Goal: Transaction & Acquisition: Purchase product/service

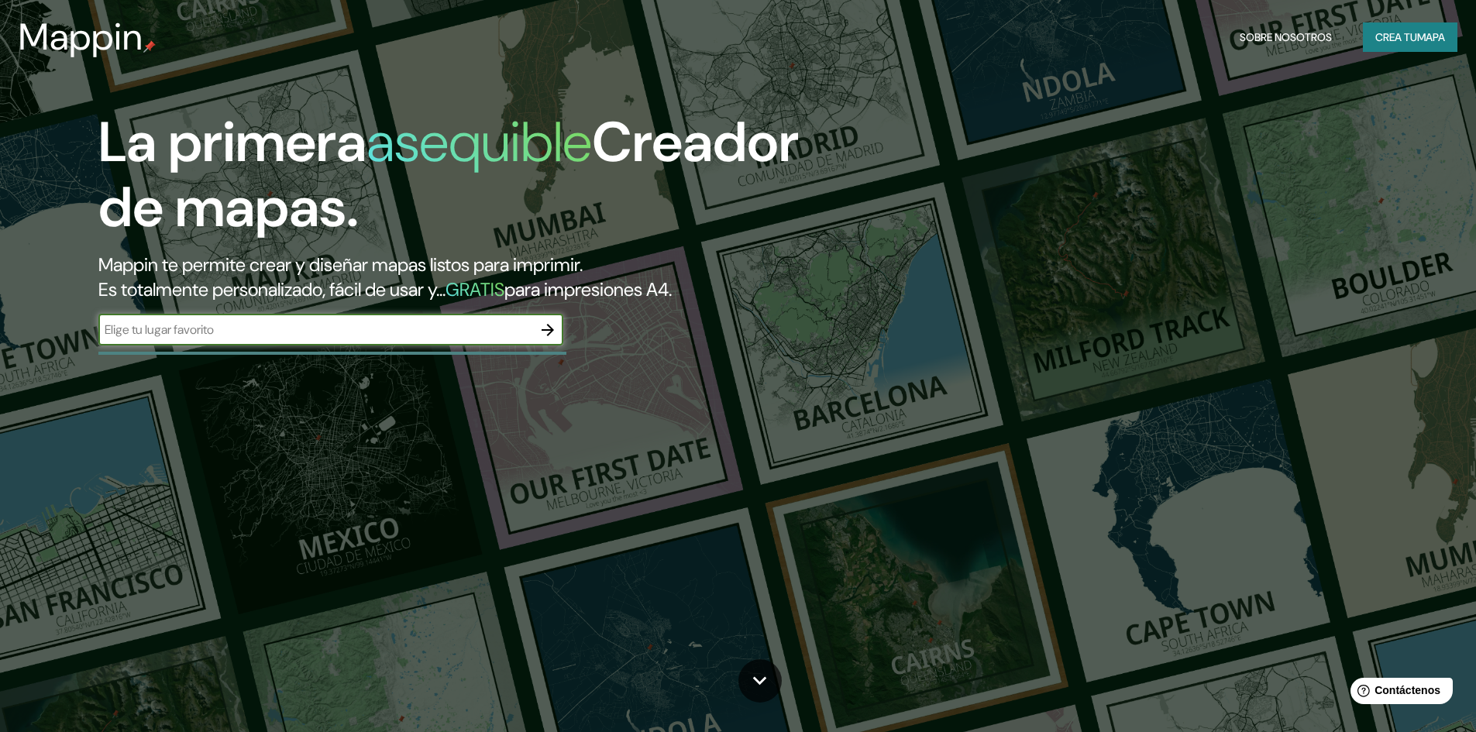
click at [1411, 40] on font "Crea tu" at bounding box center [1397, 37] width 42 height 14
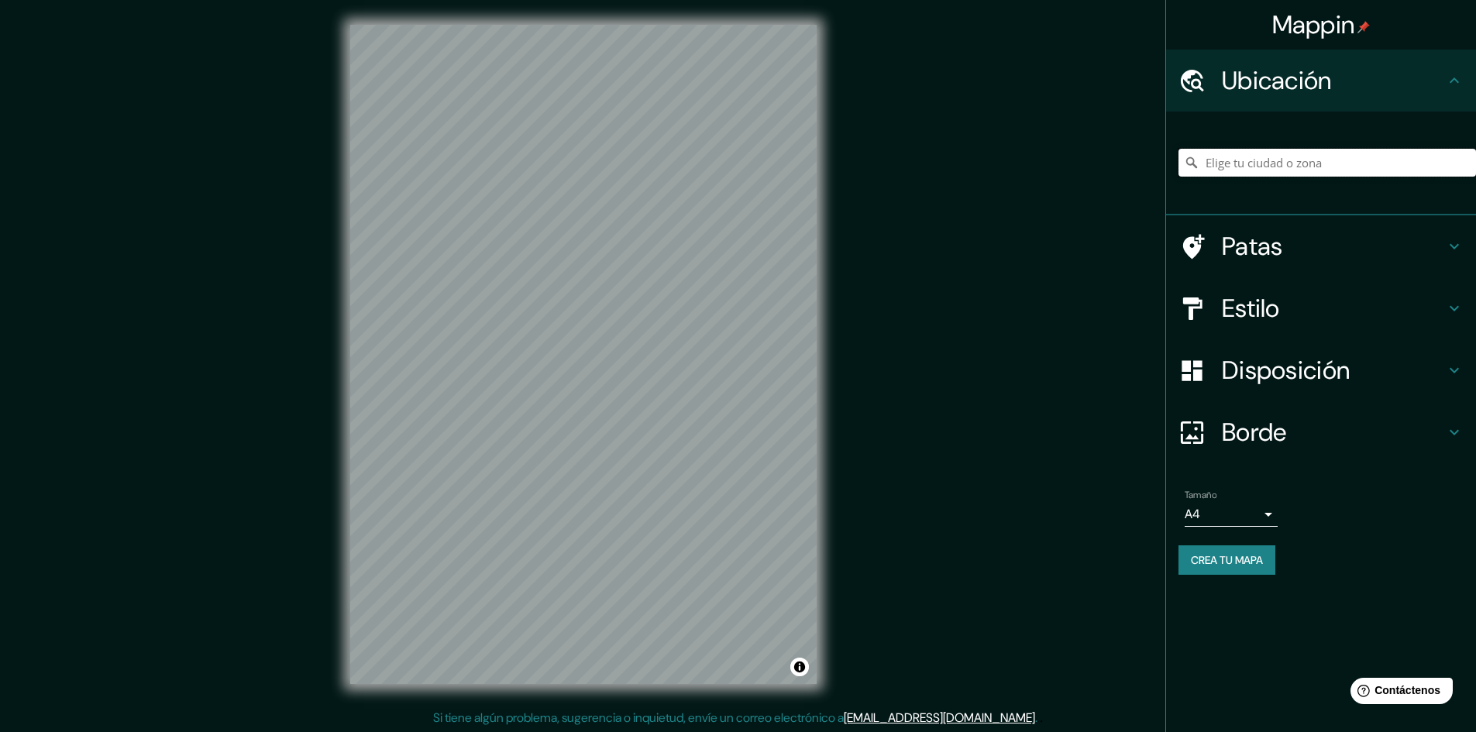
click at [1294, 160] on input "Elige tu ciudad o zona" at bounding box center [1328, 163] width 298 height 28
click at [1451, 429] on icon at bounding box center [1454, 432] width 19 height 19
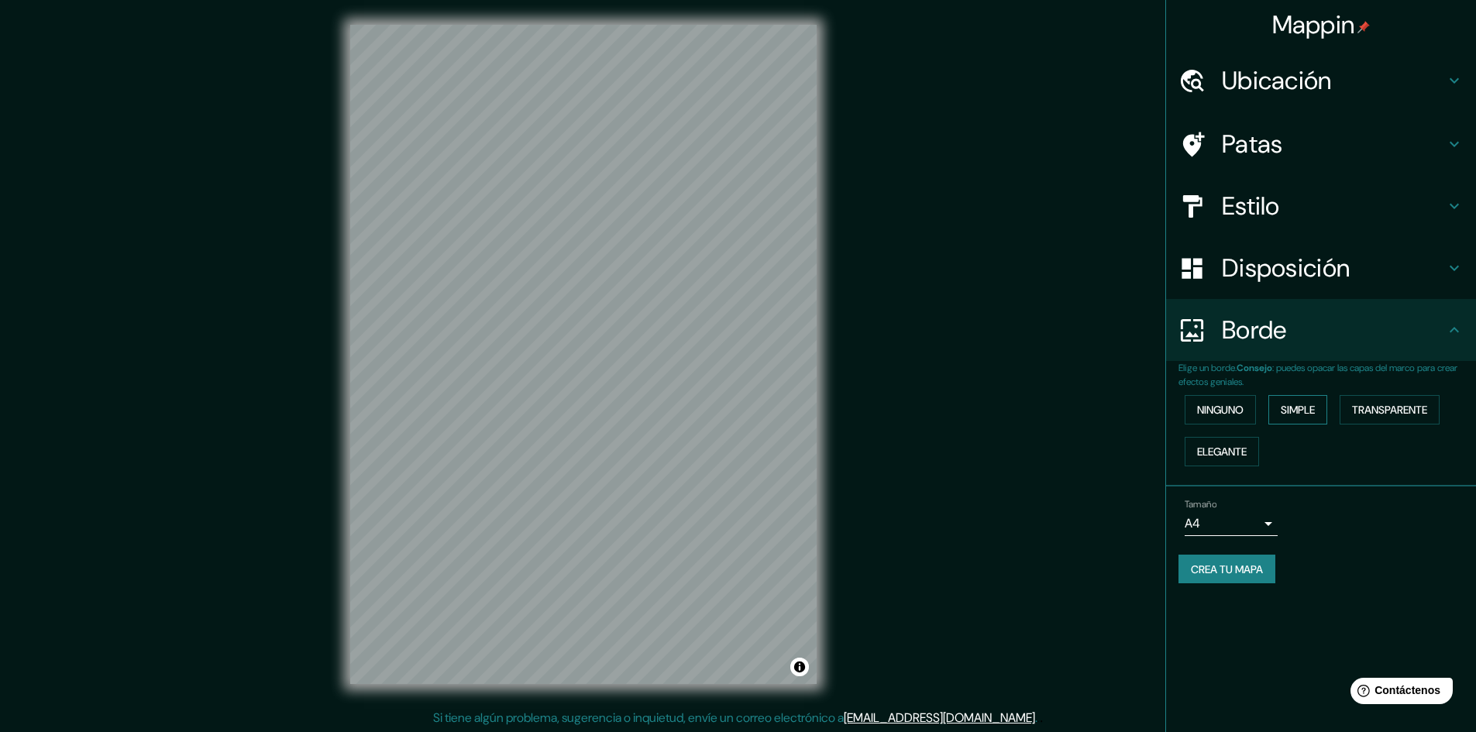
click at [1295, 410] on font "Simple" at bounding box center [1298, 410] width 34 height 14
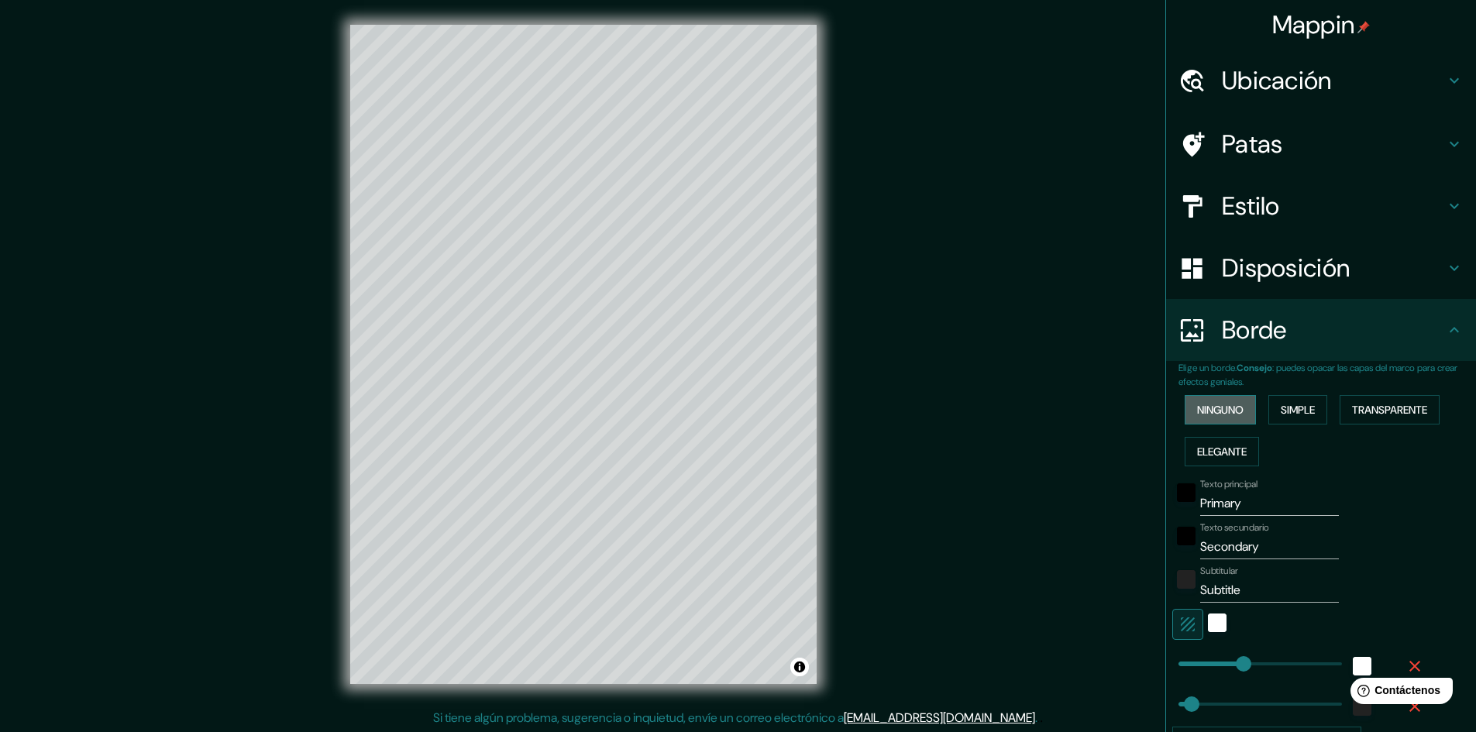
click at [1218, 406] on font "Ninguno" at bounding box center [1220, 410] width 47 height 14
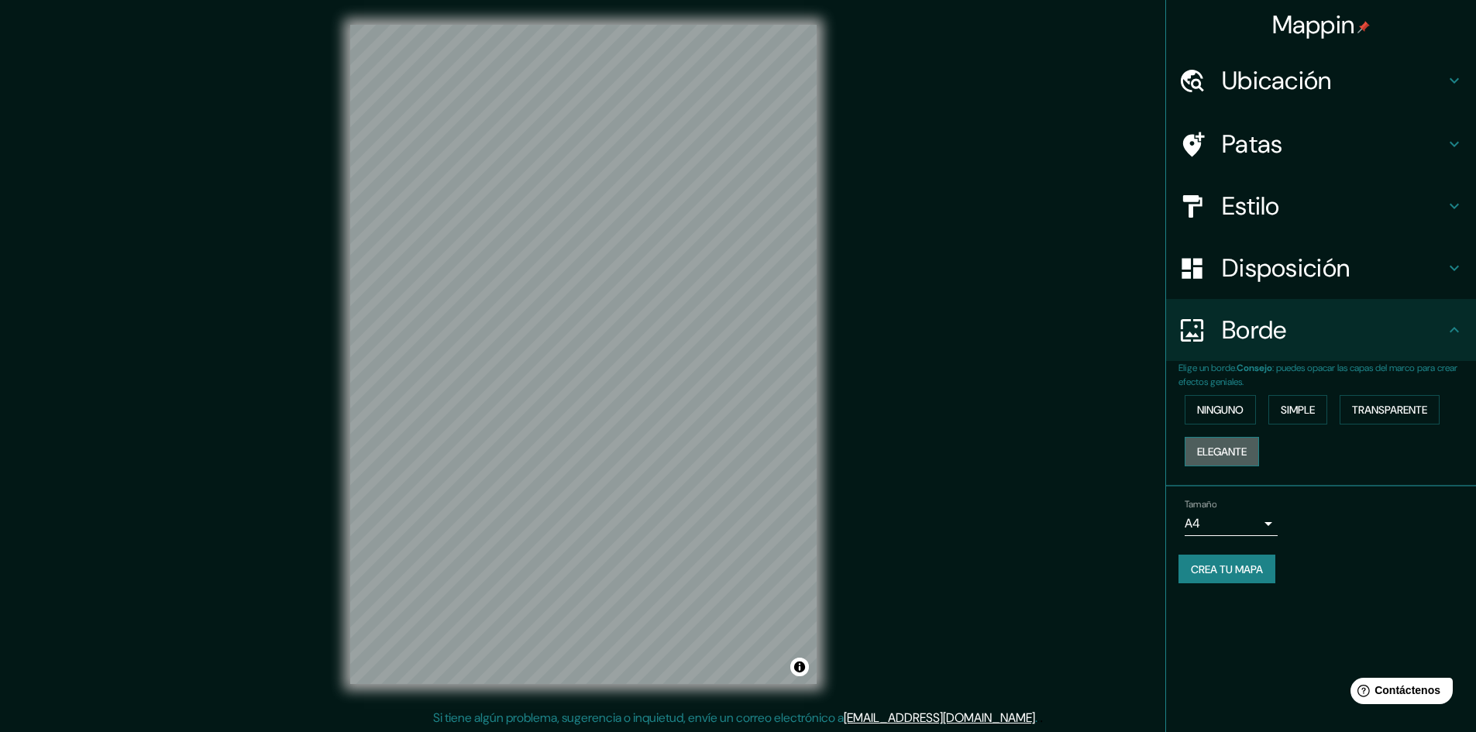
click at [1230, 451] on font "Elegante" at bounding box center [1222, 452] width 50 height 14
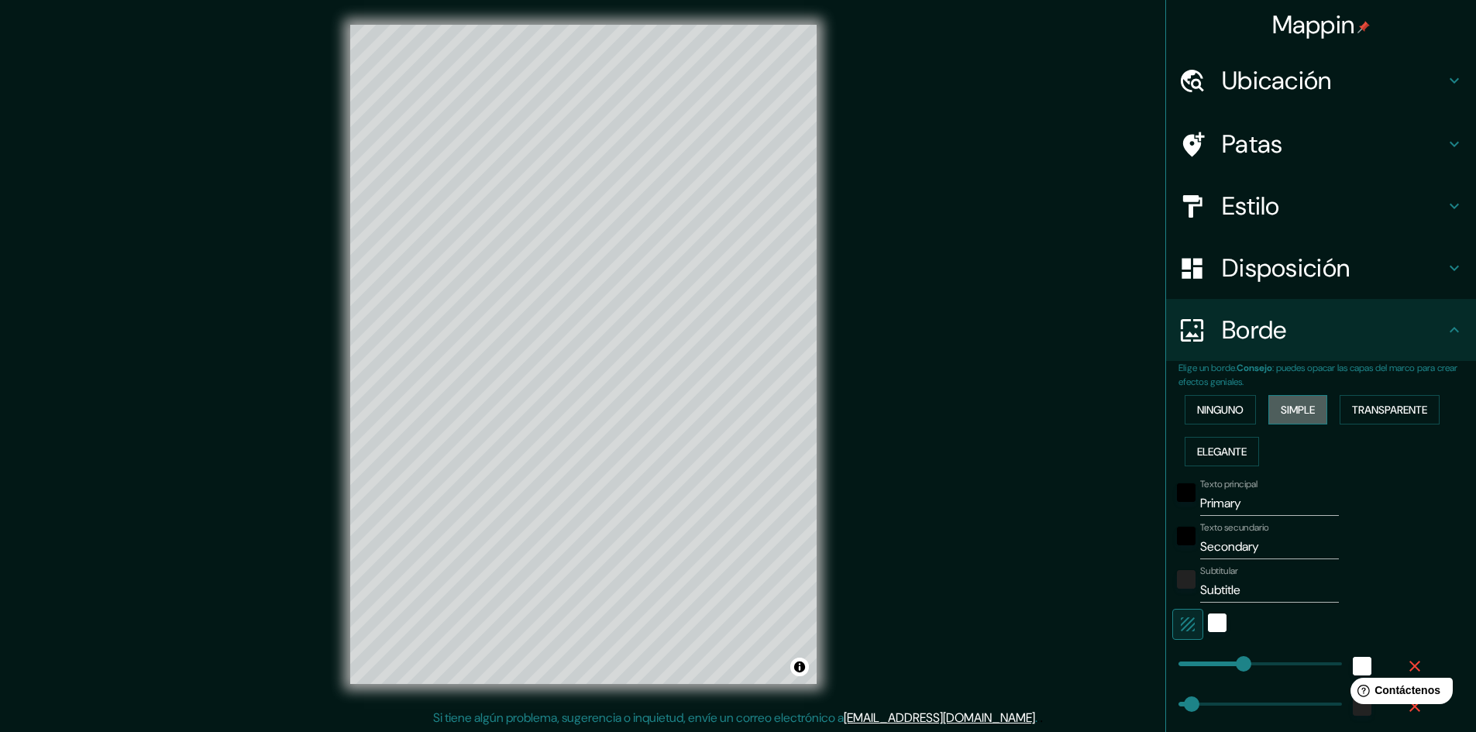
click at [1286, 418] on font "Simple" at bounding box center [1298, 410] width 34 height 20
click at [1445, 332] on icon at bounding box center [1454, 330] width 19 height 19
click at [1445, 323] on icon at bounding box center [1454, 330] width 19 height 19
click at [1392, 404] on font "Transparente" at bounding box center [1389, 410] width 75 height 14
click at [1306, 406] on font "Simple" at bounding box center [1298, 410] width 34 height 14
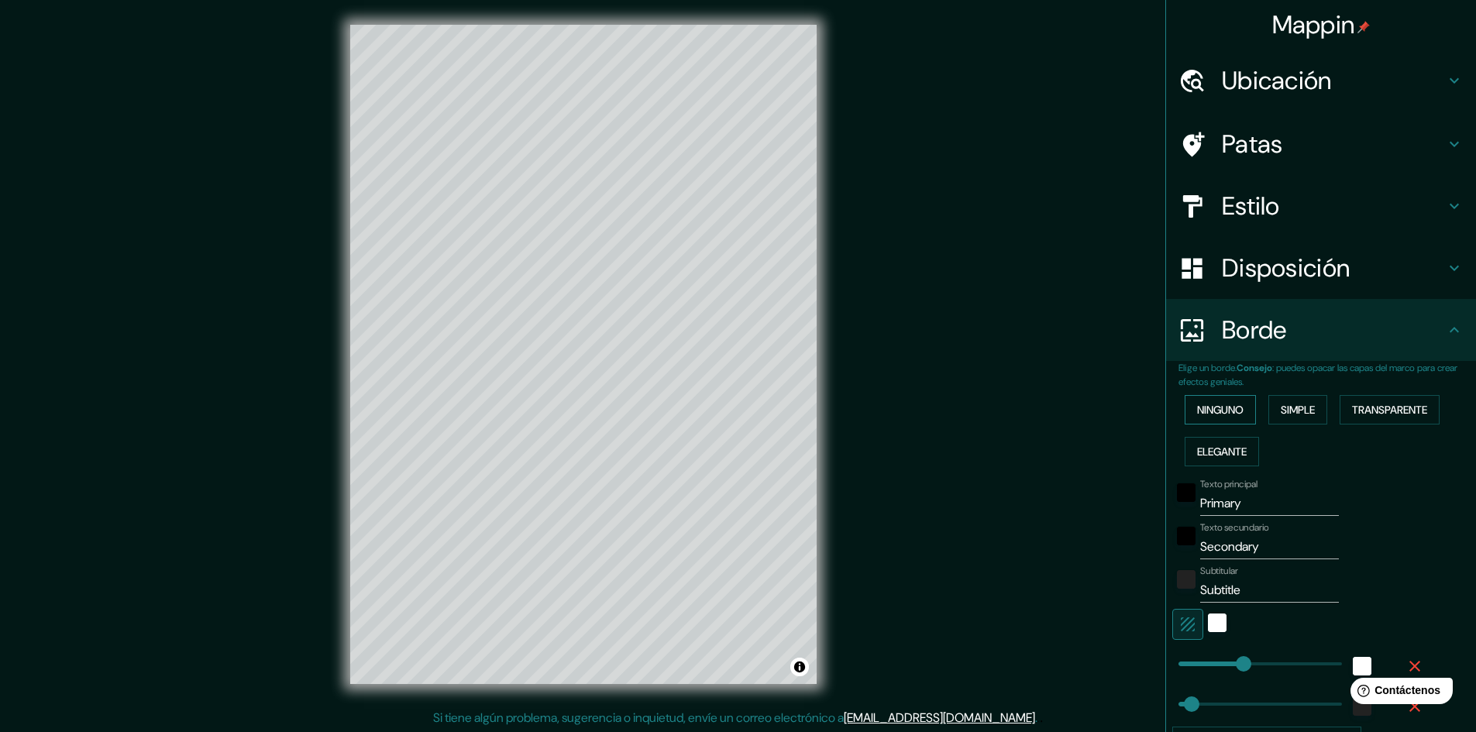
click at [1218, 405] on font "Ninguno" at bounding box center [1220, 410] width 47 height 14
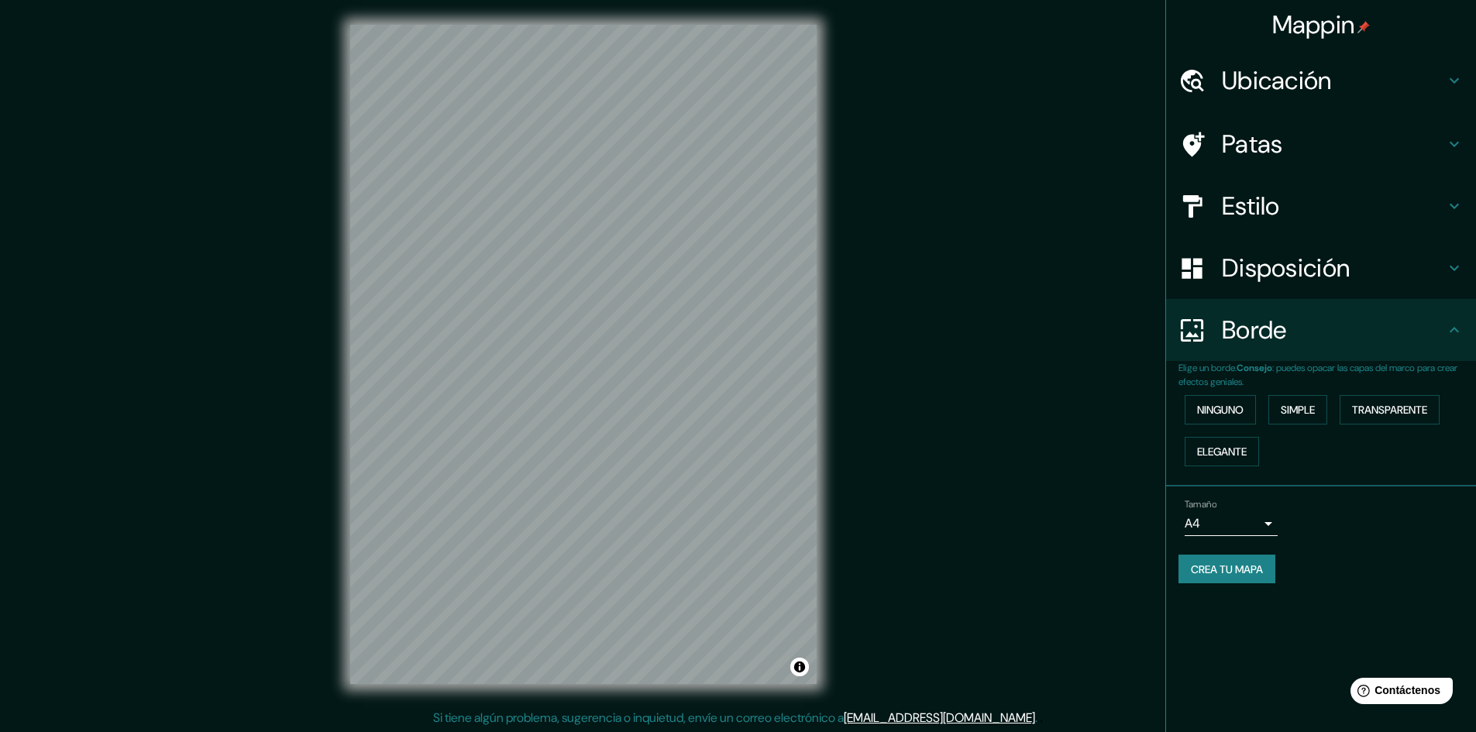
click at [1458, 78] on icon at bounding box center [1454, 80] width 19 height 19
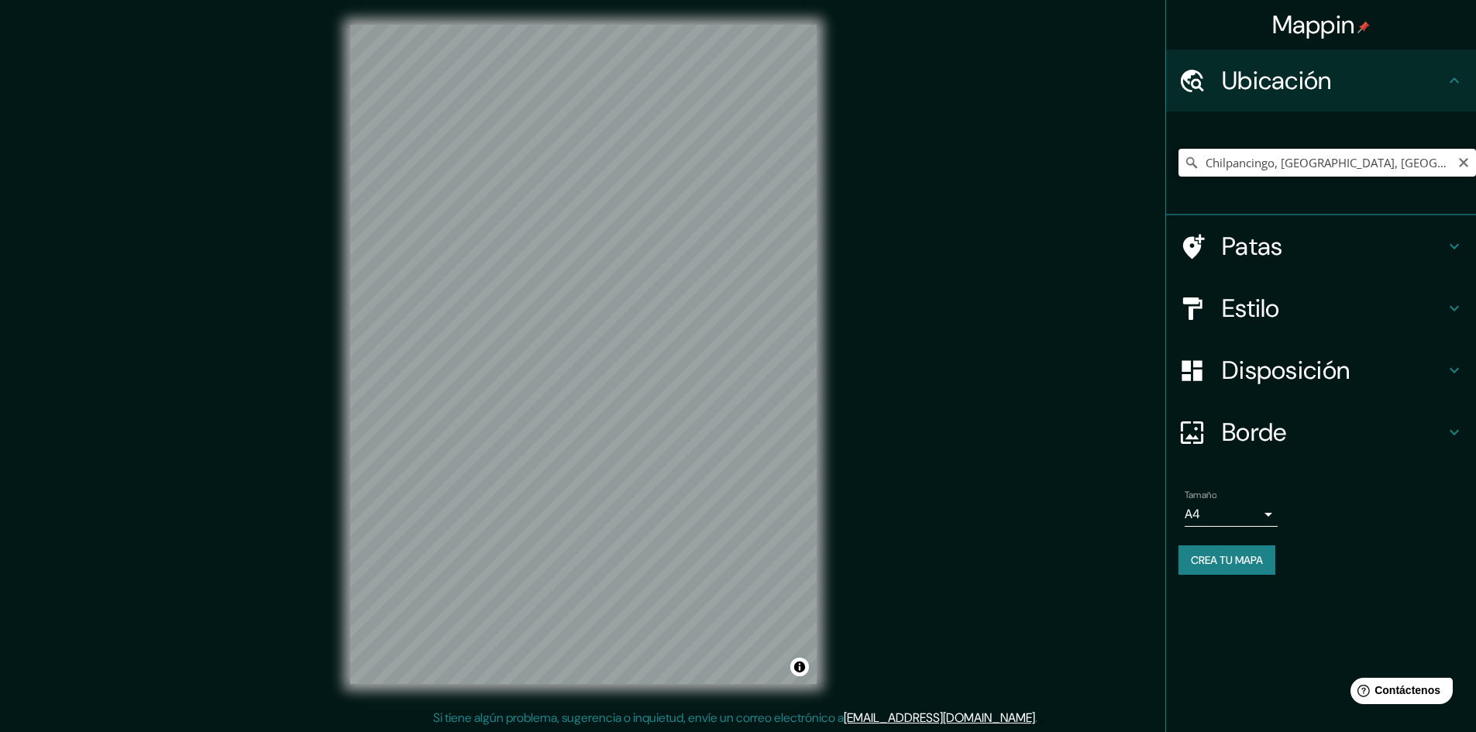
click at [1206, 165] on input "Chilpancingo, [GEOGRAPHIC_DATA], [GEOGRAPHIC_DATA]" at bounding box center [1328, 163] width 298 height 28
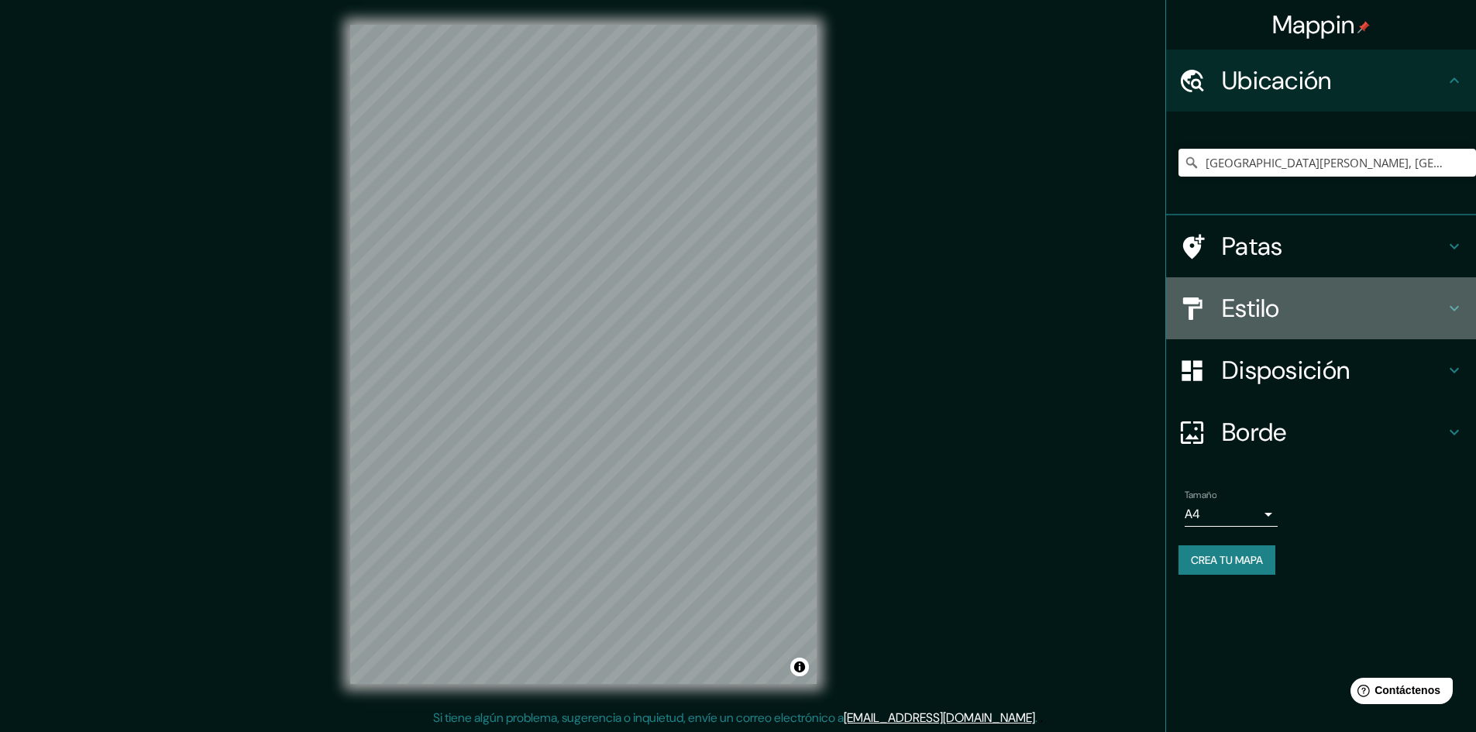
click at [1460, 308] on icon at bounding box center [1454, 308] width 19 height 19
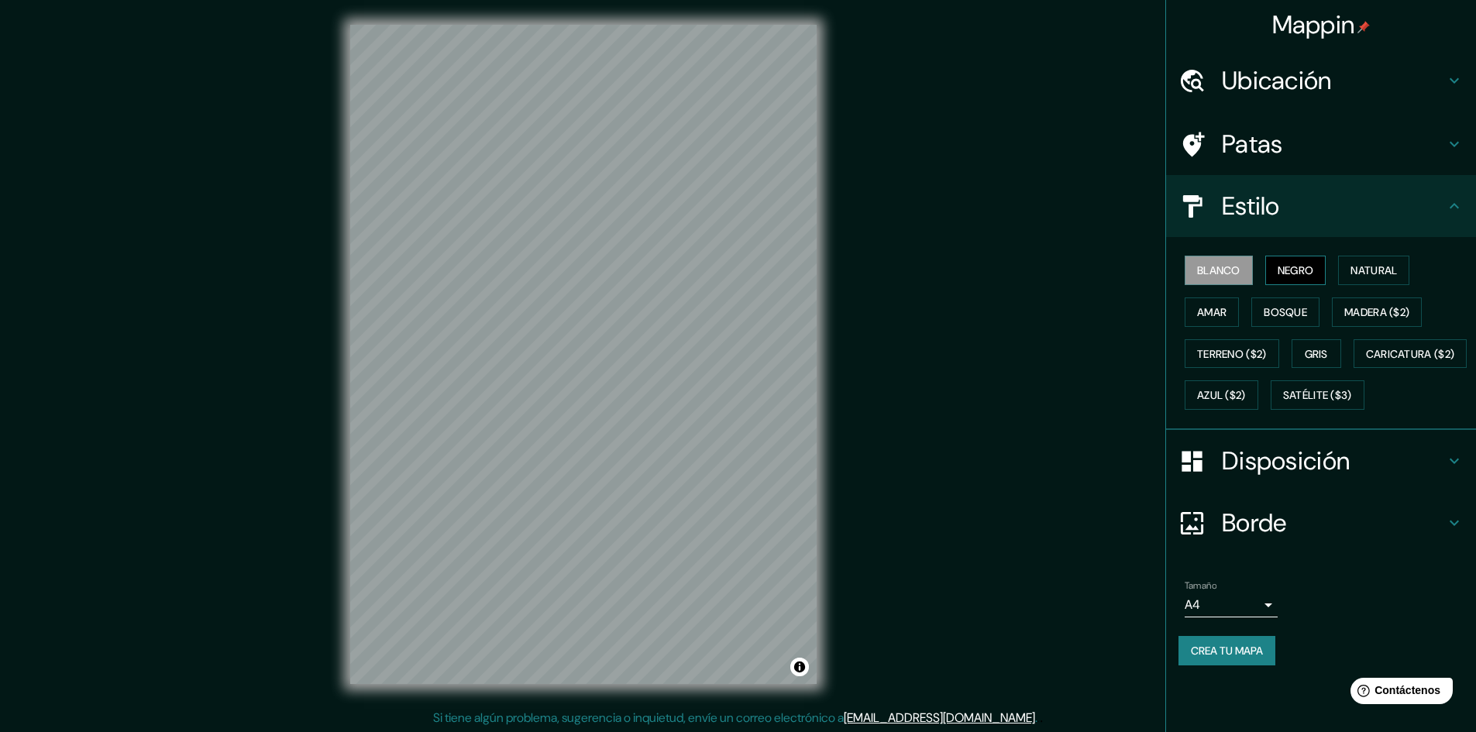
click at [1314, 267] on font "Negro" at bounding box center [1296, 271] width 36 height 14
click at [1240, 270] on font "Blanco" at bounding box center [1218, 271] width 43 height 14
click at [1370, 267] on font "Natural" at bounding box center [1374, 271] width 47 height 14
click at [1376, 303] on font "Madera ($2)" at bounding box center [1377, 312] width 65 height 20
click at [1287, 307] on font "Bosque" at bounding box center [1285, 312] width 43 height 14
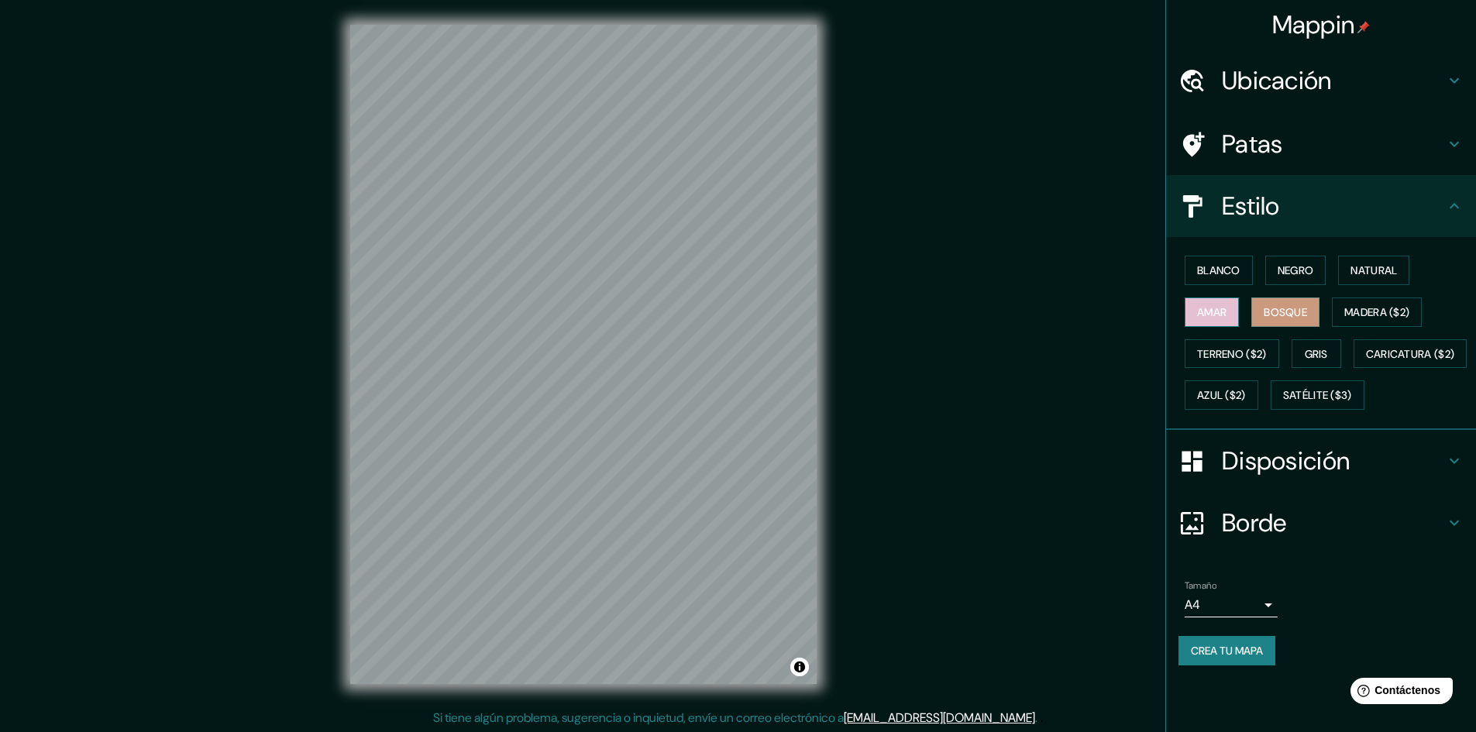
click at [1202, 312] on font "Amar" at bounding box center [1211, 312] width 29 height 14
click at [1233, 348] on font "Terreno ($2)" at bounding box center [1232, 354] width 70 height 14
click at [1311, 352] on font "Gris" at bounding box center [1316, 354] width 23 height 14
click at [1366, 361] on font "Caricatura ($2)" at bounding box center [1410, 354] width 89 height 14
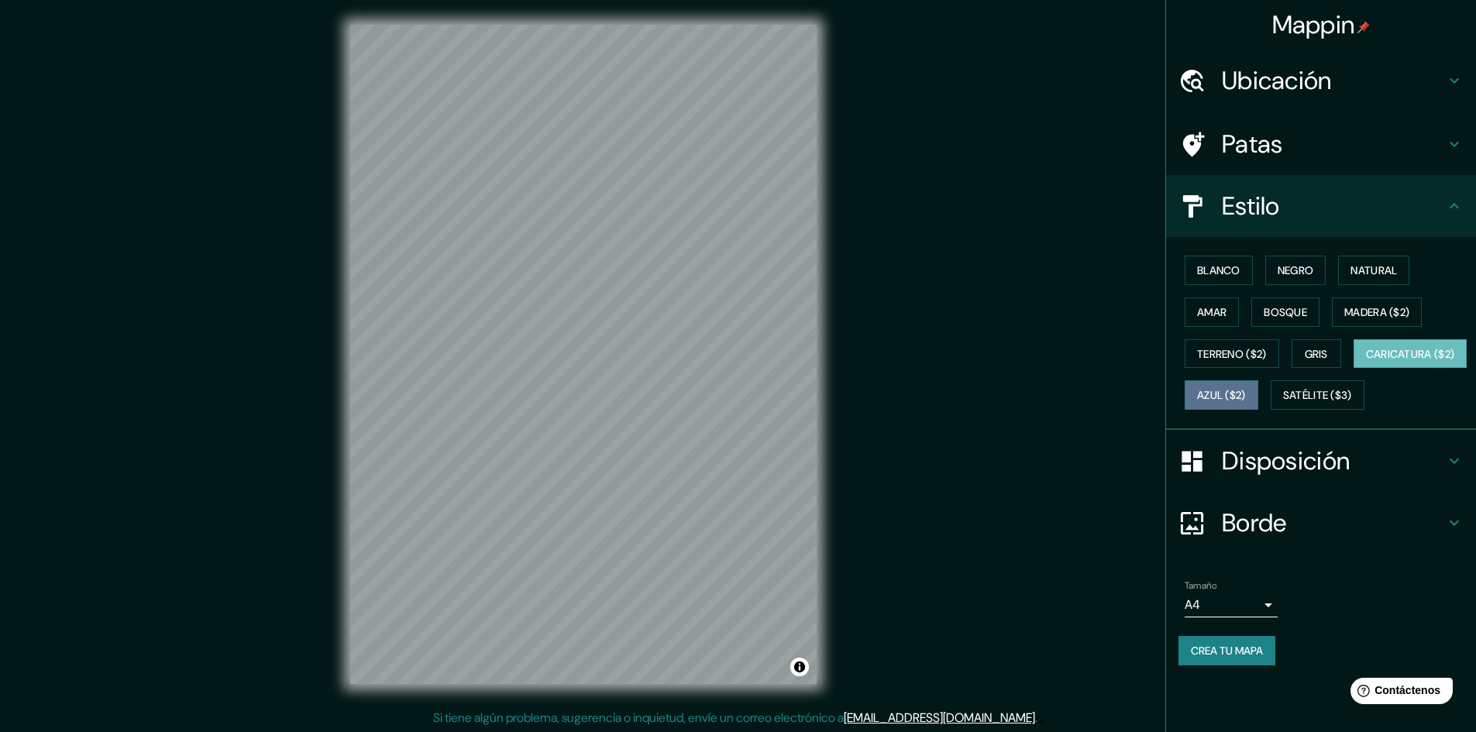
click at [1246, 396] on font "Azul ($2)" at bounding box center [1221, 396] width 49 height 14
click at [1283, 403] on font "Satélite ($3)" at bounding box center [1317, 396] width 69 height 14
click at [1449, 80] on icon at bounding box center [1454, 80] width 19 height 19
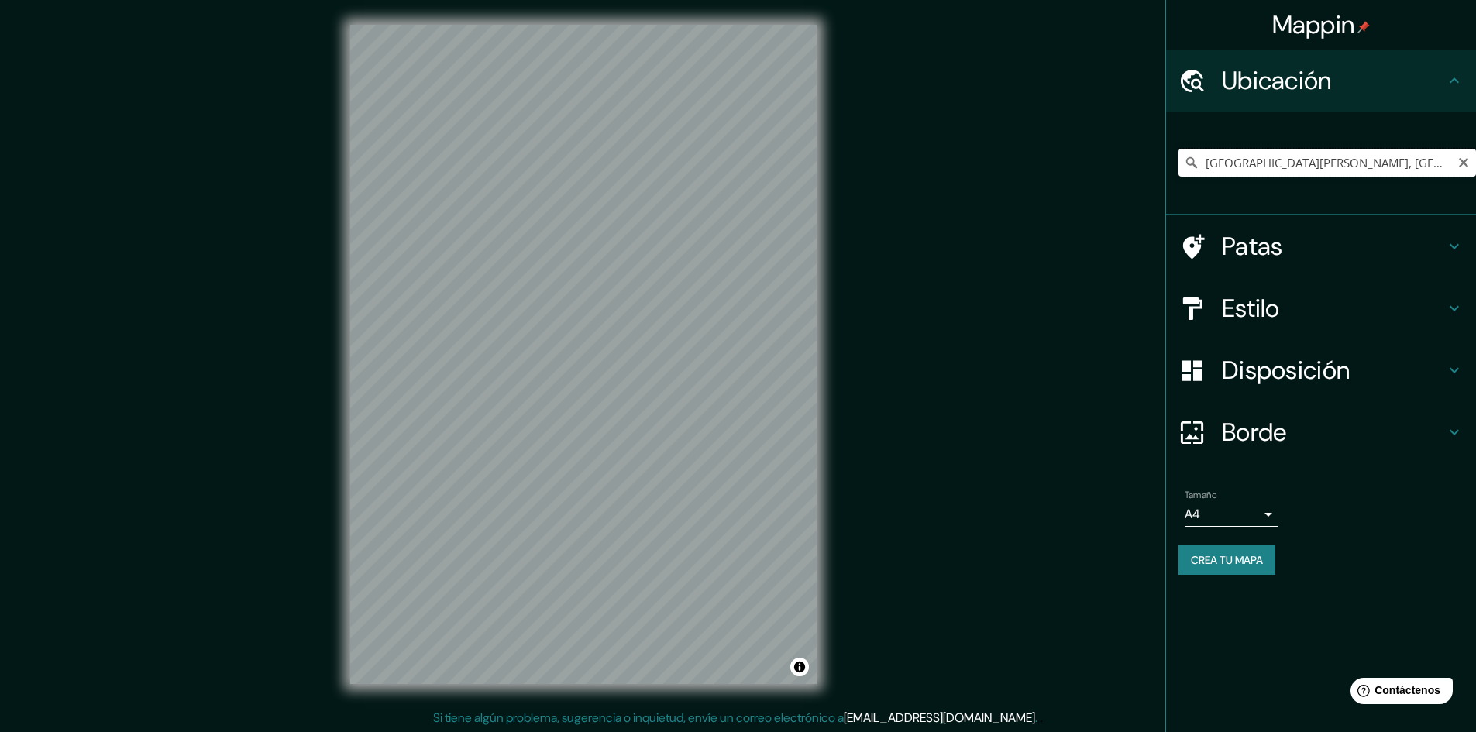
click at [1237, 161] on input "[GEOGRAPHIC_DATA][PERSON_NAME], [GEOGRAPHIC_DATA], [GEOGRAPHIC_DATA]" at bounding box center [1328, 163] width 298 height 28
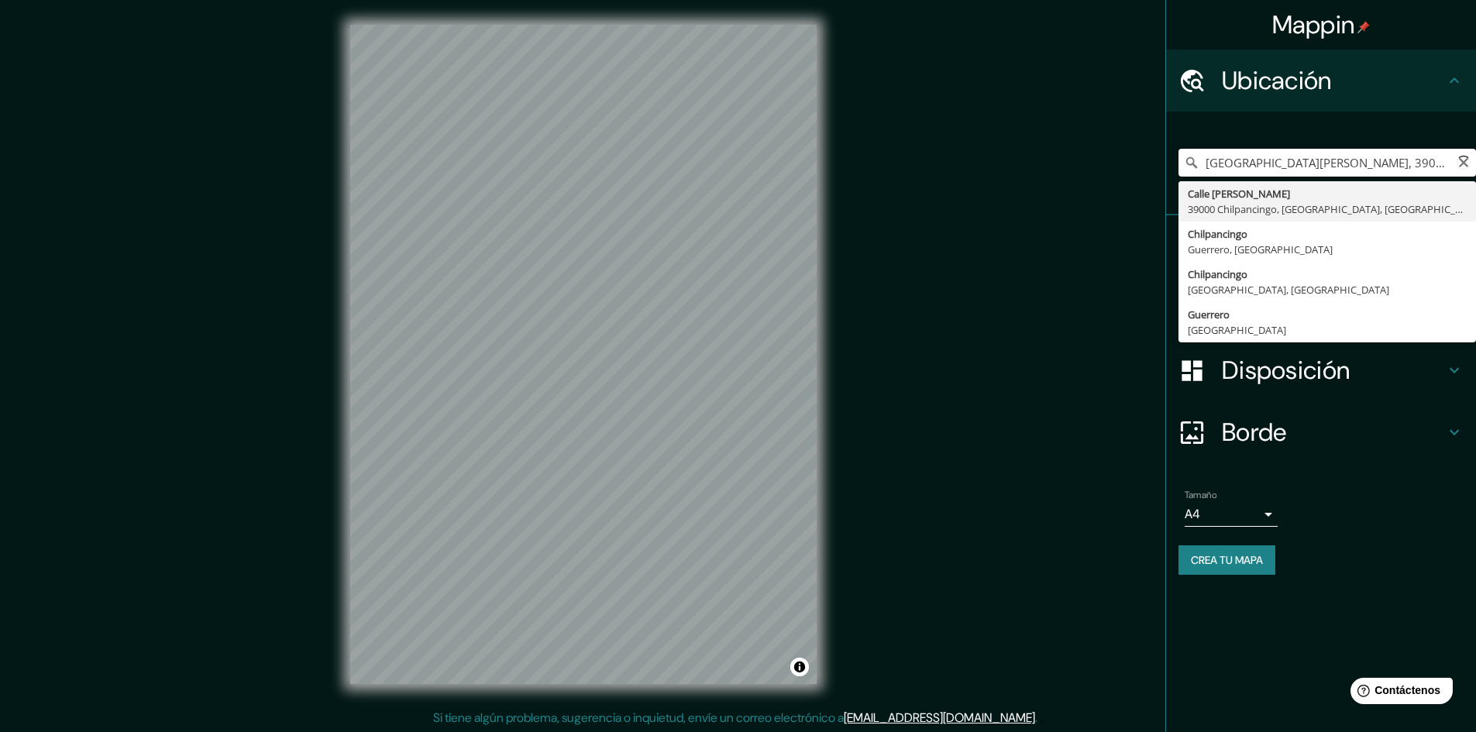
type input "[GEOGRAPHIC_DATA][PERSON_NAME], [GEOGRAPHIC_DATA], [GEOGRAPHIC_DATA]"
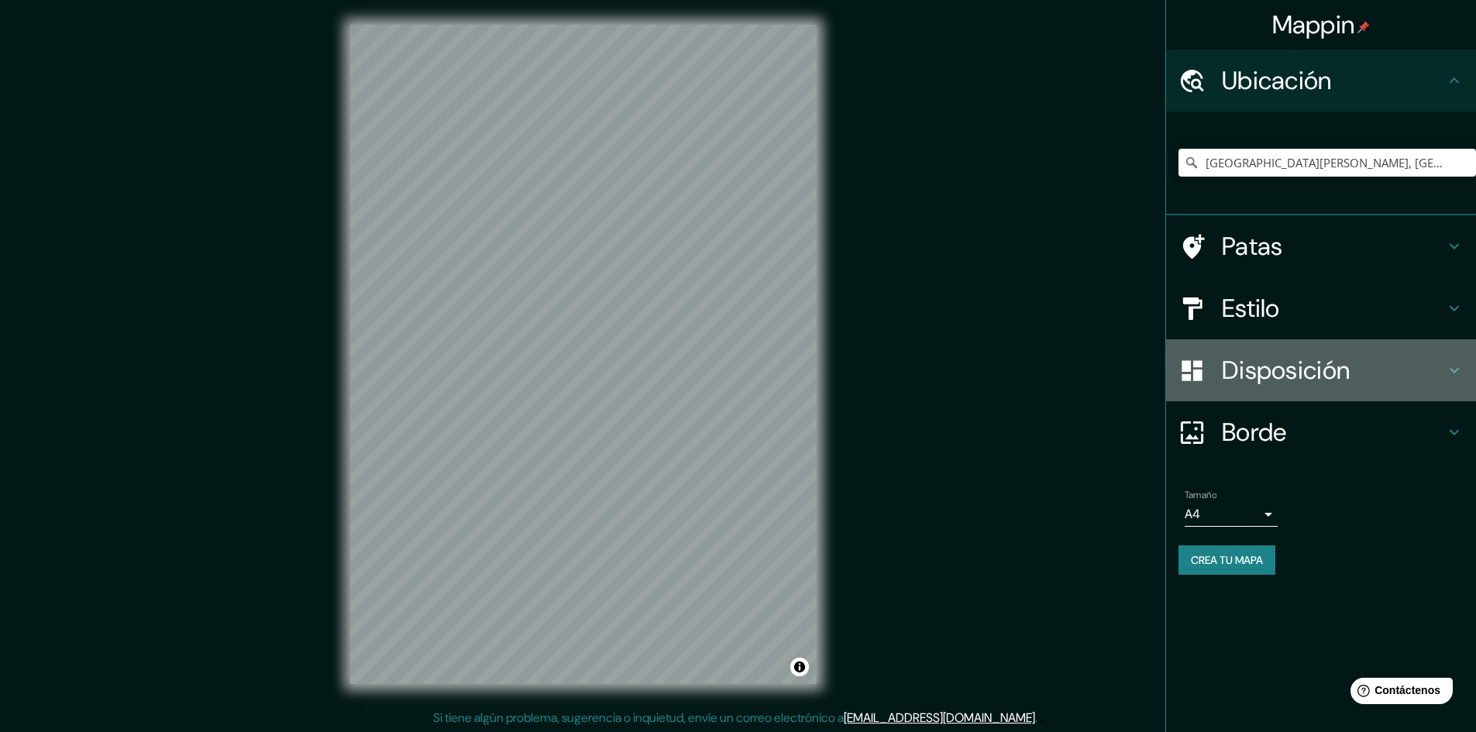
click at [1452, 374] on icon at bounding box center [1454, 370] width 19 height 19
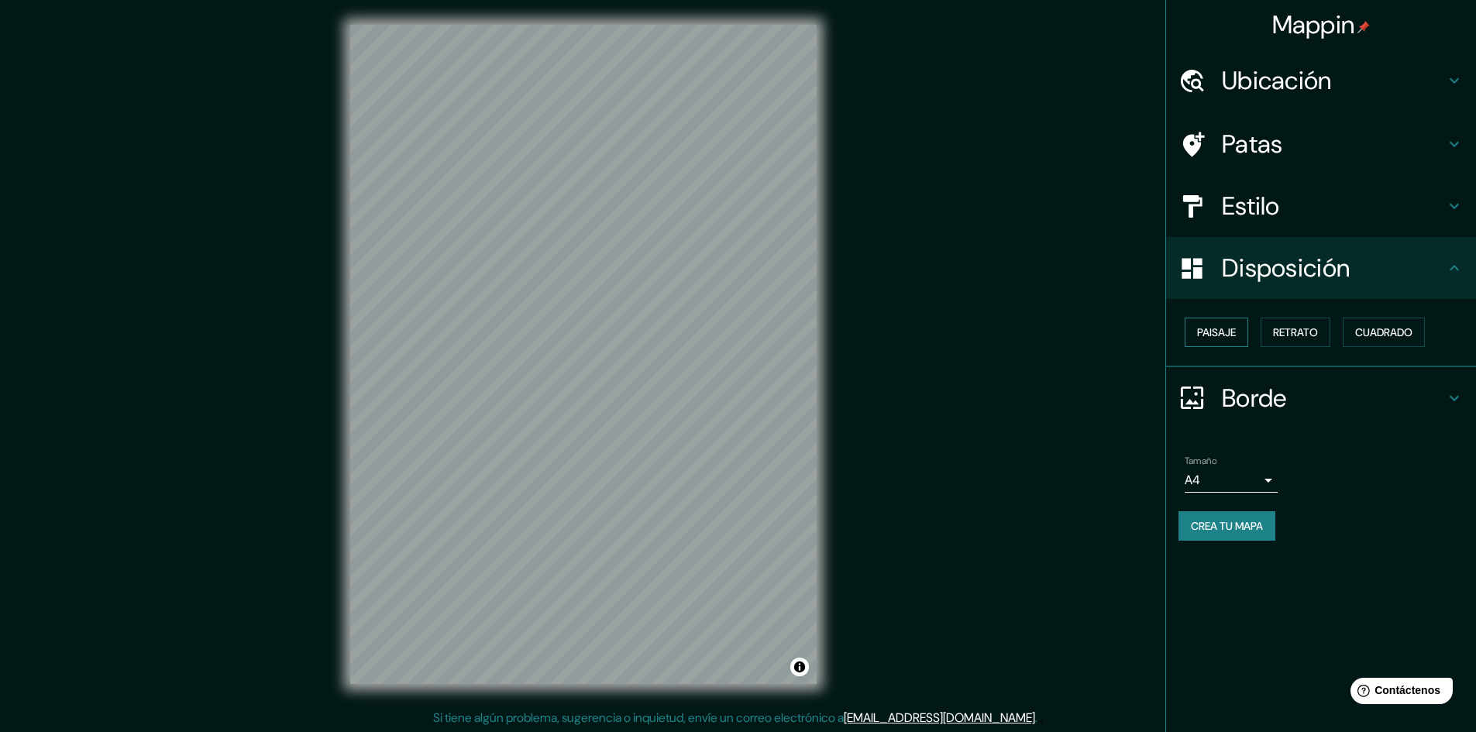
click at [1227, 327] on font "Paisaje" at bounding box center [1216, 333] width 39 height 14
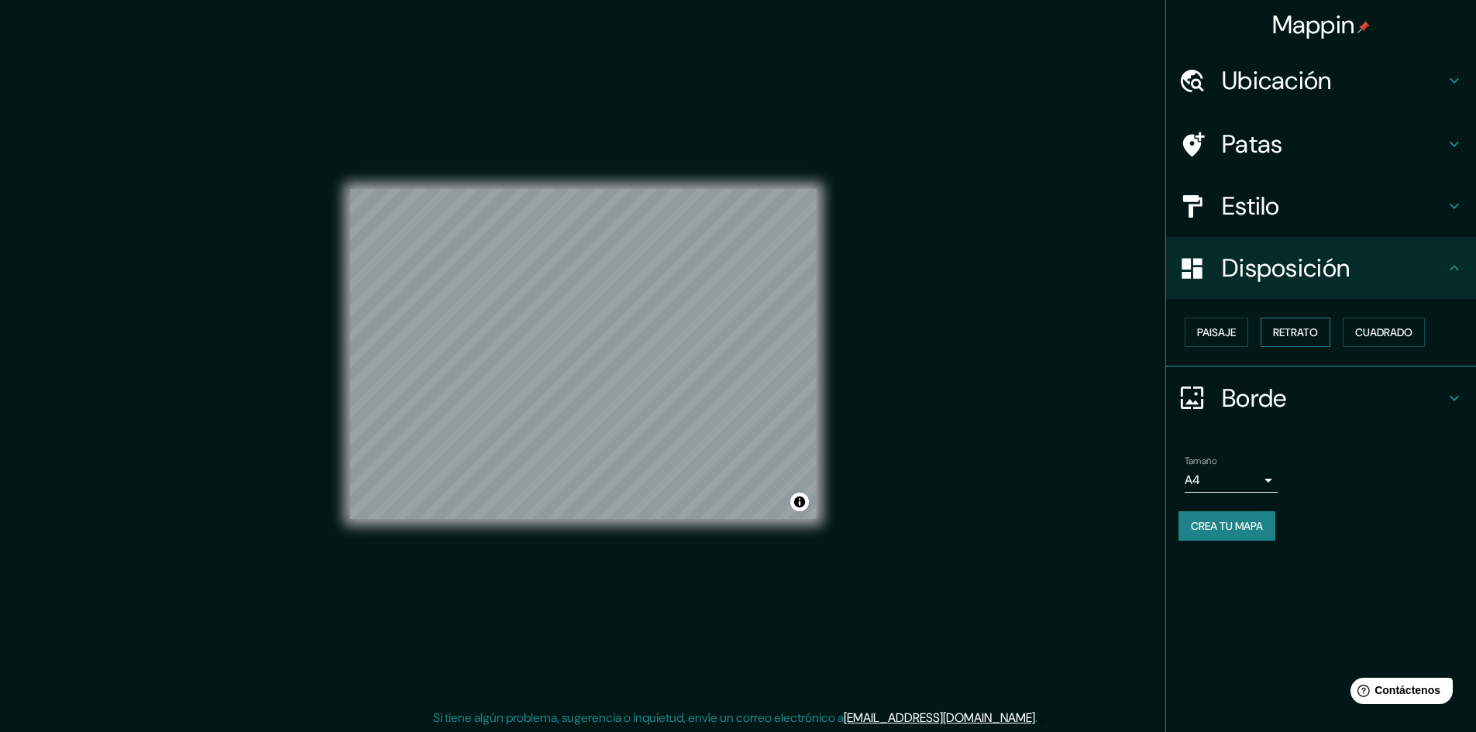
click at [1285, 326] on font "Retrato" at bounding box center [1295, 333] width 45 height 14
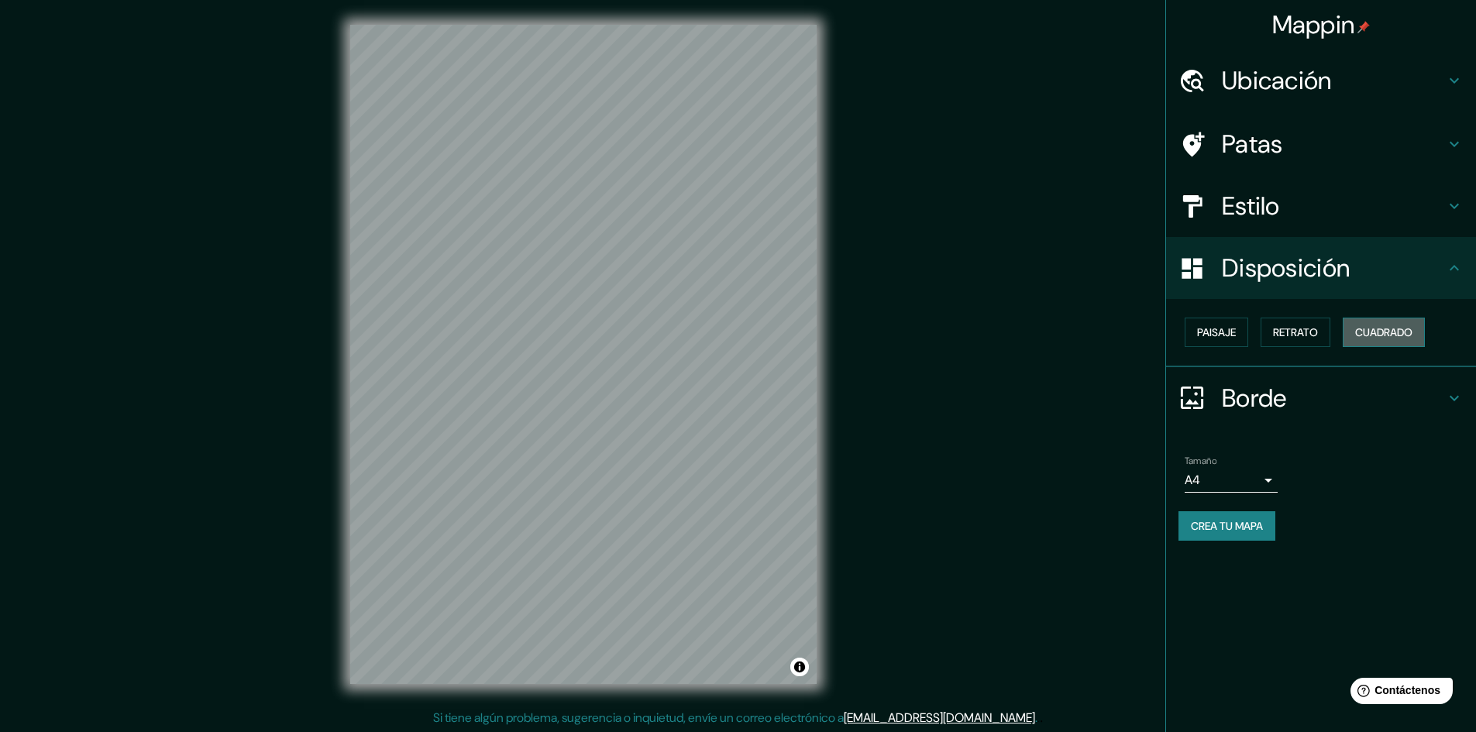
click at [1376, 332] on font "Cuadrado" at bounding box center [1384, 333] width 57 height 14
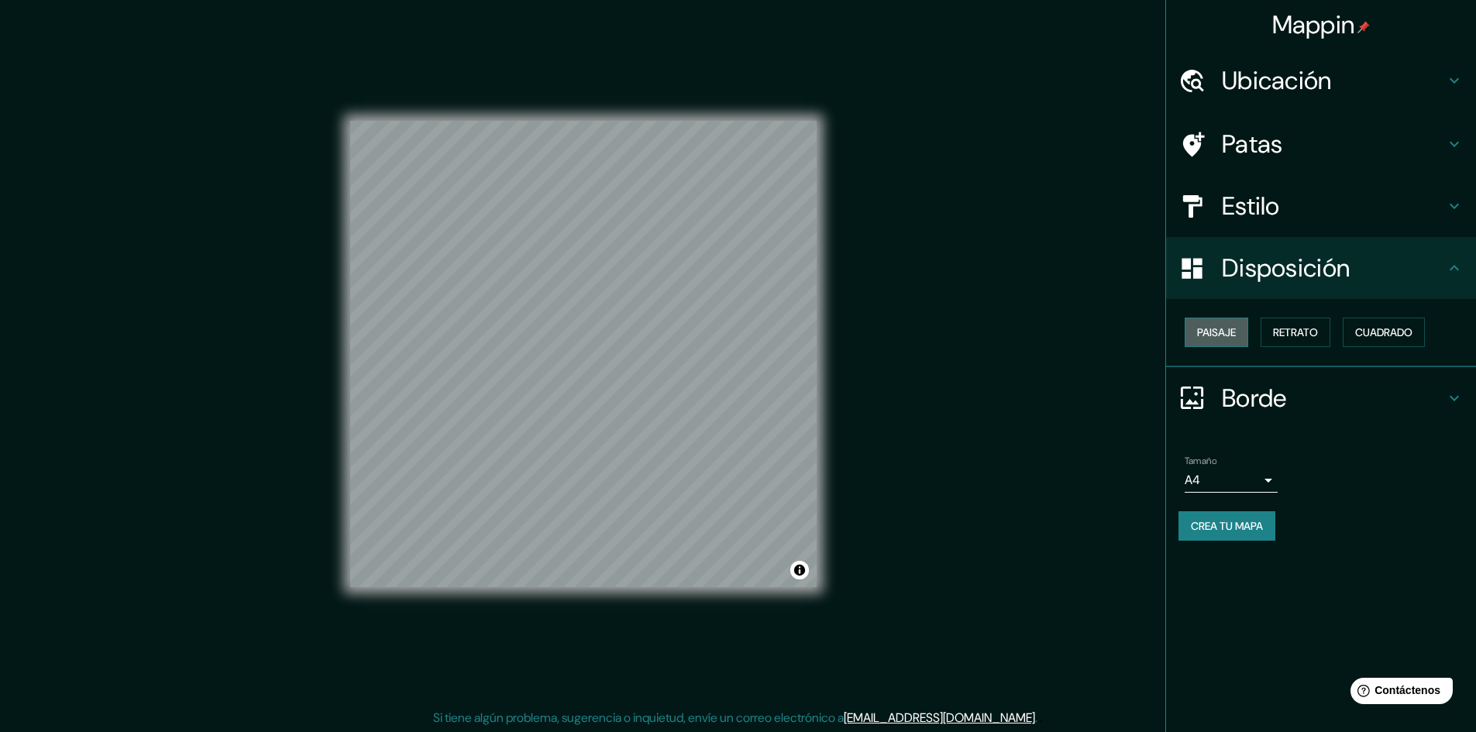
click at [1232, 335] on font "Paisaje" at bounding box center [1216, 333] width 39 height 14
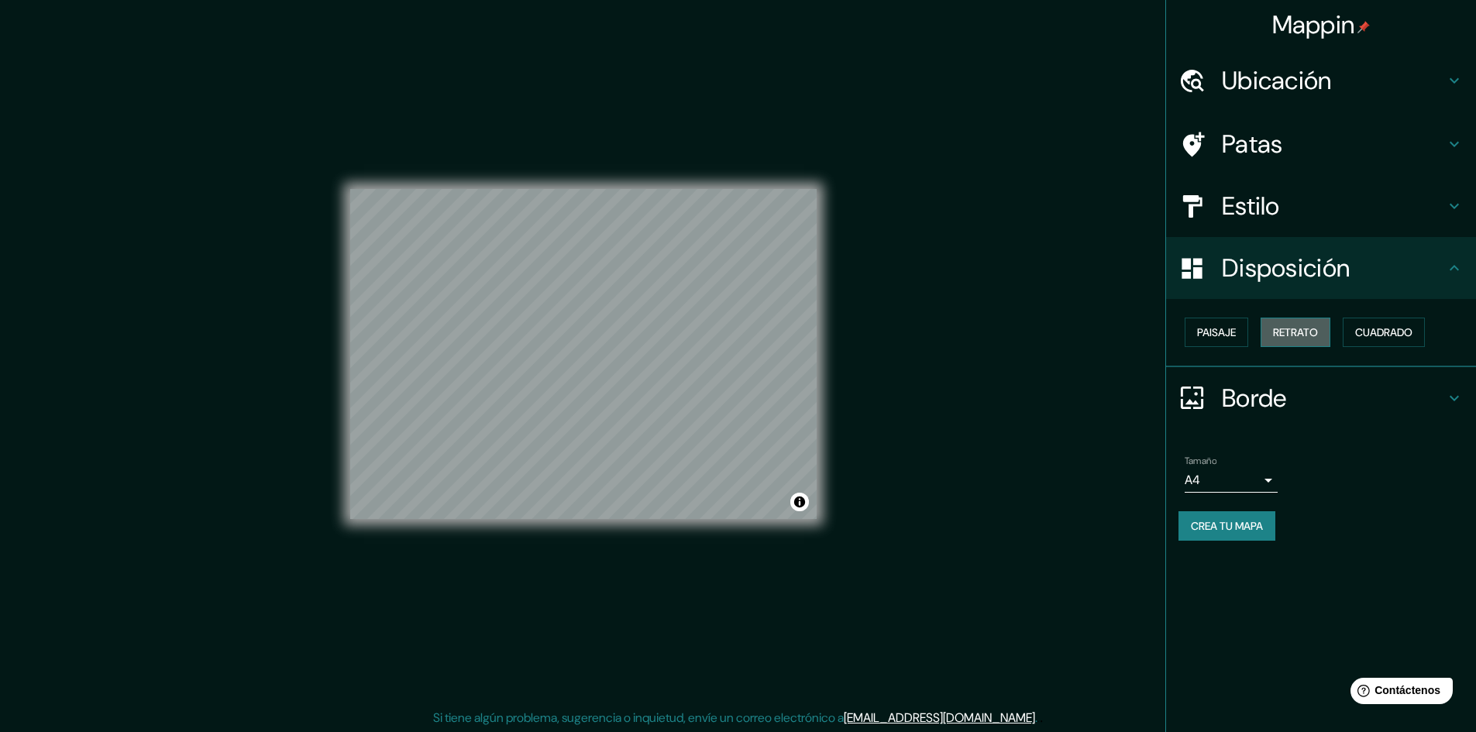
click at [1296, 335] on font "Retrato" at bounding box center [1295, 333] width 45 height 14
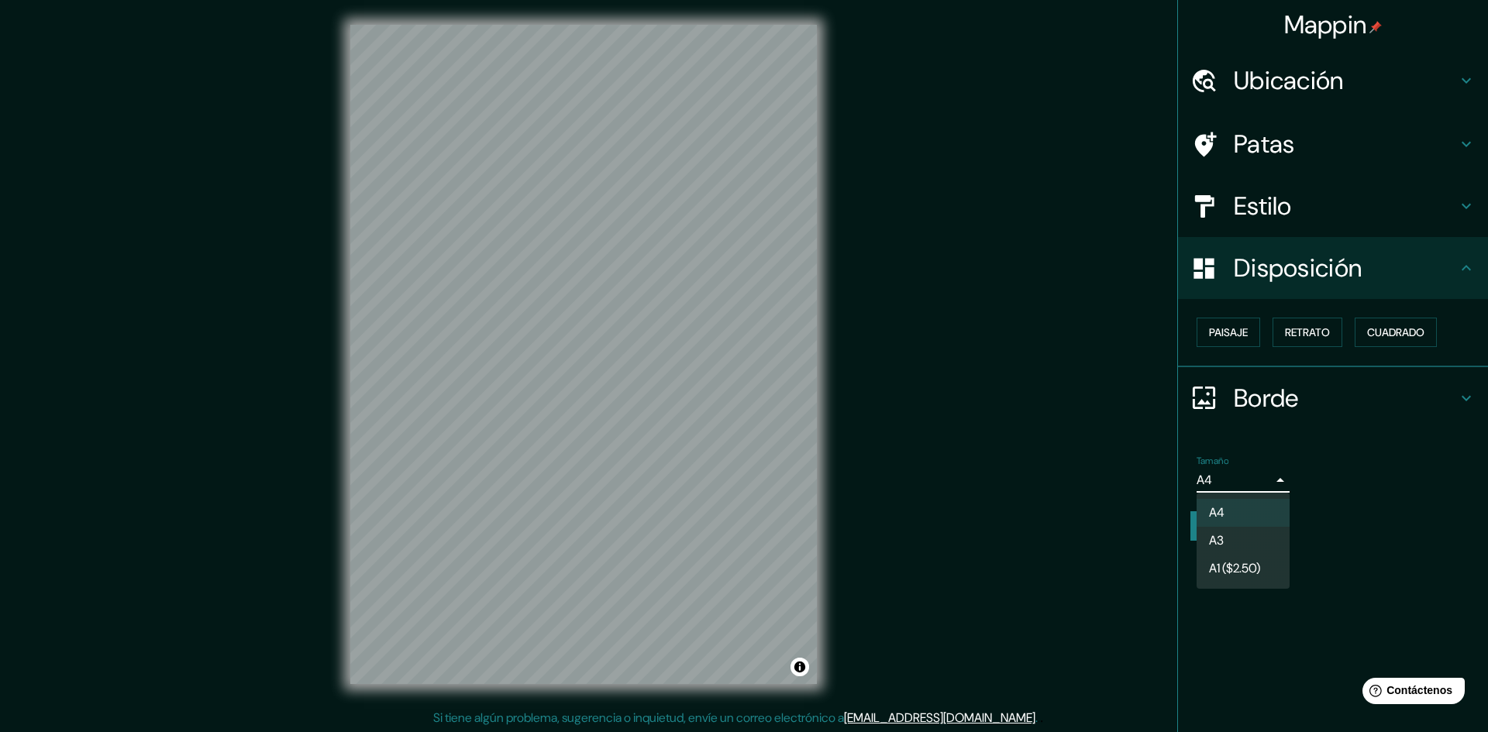
click at [1269, 477] on body "Mappin Ubicación [GEOGRAPHIC_DATA][PERSON_NAME], [GEOGRAPHIC_DATA] [GEOGRAPHIC_…" at bounding box center [744, 366] width 1488 height 732
click at [1232, 539] on li "A3" at bounding box center [1243, 542] width 93 height 29
click at [1270, 477] on body "Mappin Ubicación [GEOGRAPHIC_DATA][PERSON_NAME], [GEOGRAPHIC_DATA] [GEOGRAPHIC_…" at bounding box center [744, 366] width 1488 height 732
click at [1217, 511] on font "A4" at bounding box center [1217, 513] width 16 height 16
type input "single"
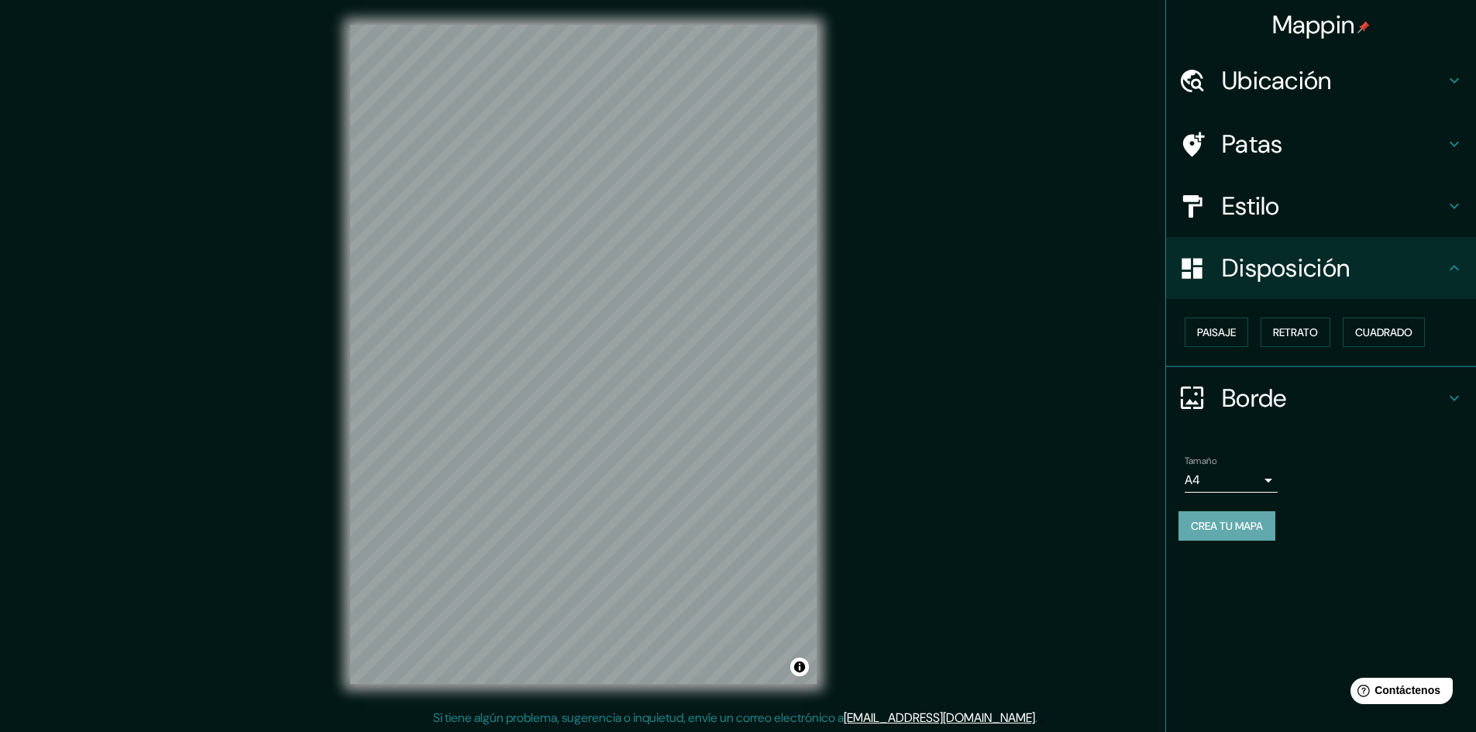
click at [1251, 519] on font "Crea tu mapa" at bounding box center [1227, 526] width 72 height 14
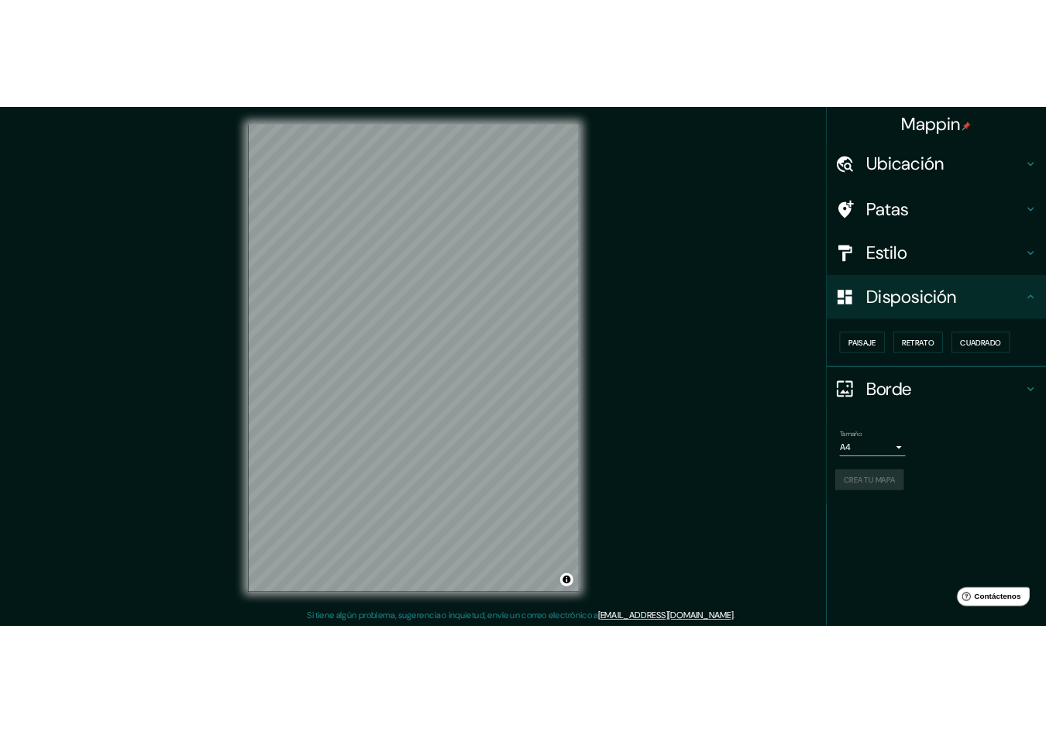
scroll to position [2, 0]
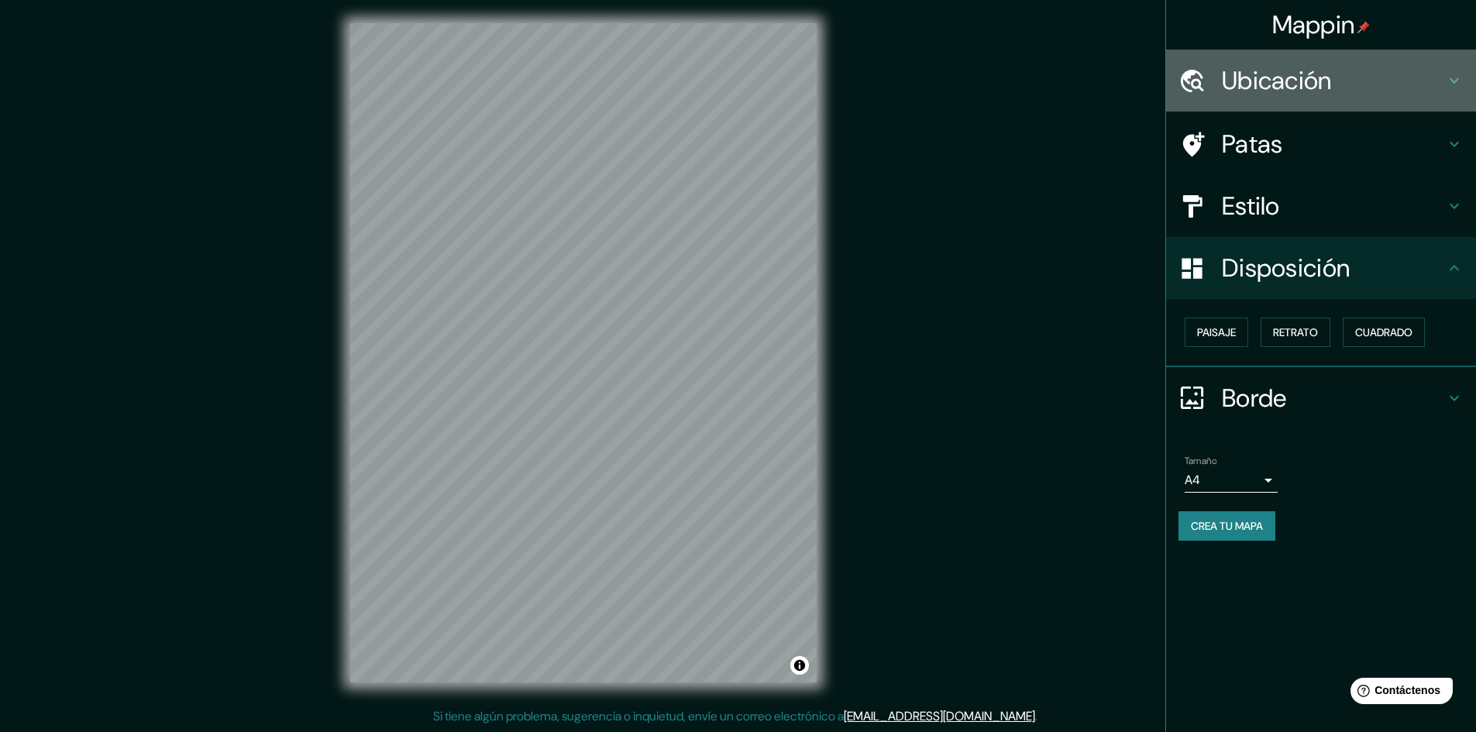
drag, startPoint x: 838, startPoint y: 452, endPoint x: 1449, endPoint y: 78, distance: 716.3
click at [1449, 78] on icon at bounding box center [1454, 80] width 19 height 19
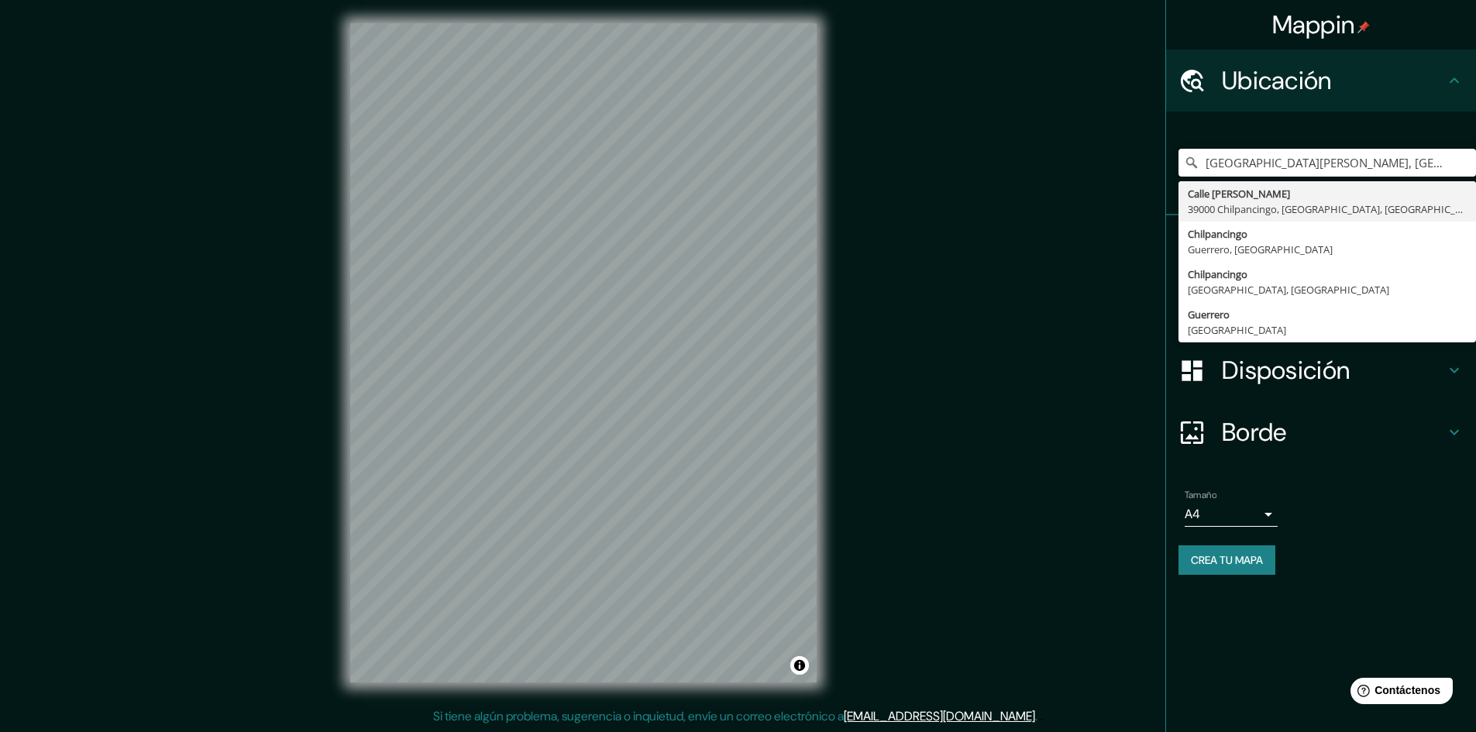
drag, startPoint x: 1387, startPoint y: 162, endPoint x: 1168, endPoint y: 165, distance: 219.4
click at [1168, 165] on div "[GEOGRAPHIC_DATA][PERSON_NAME], [GEOGRAPHIC_DATA], [GEOGRAPHIC_DATA] [GEOGRAPHI…" at bounding box center [1321, 164] width 310 height 104
type input "Chilpancingo, [GEOGRAPHIC_DATA], [GEOGRAPHIC_DATA]"
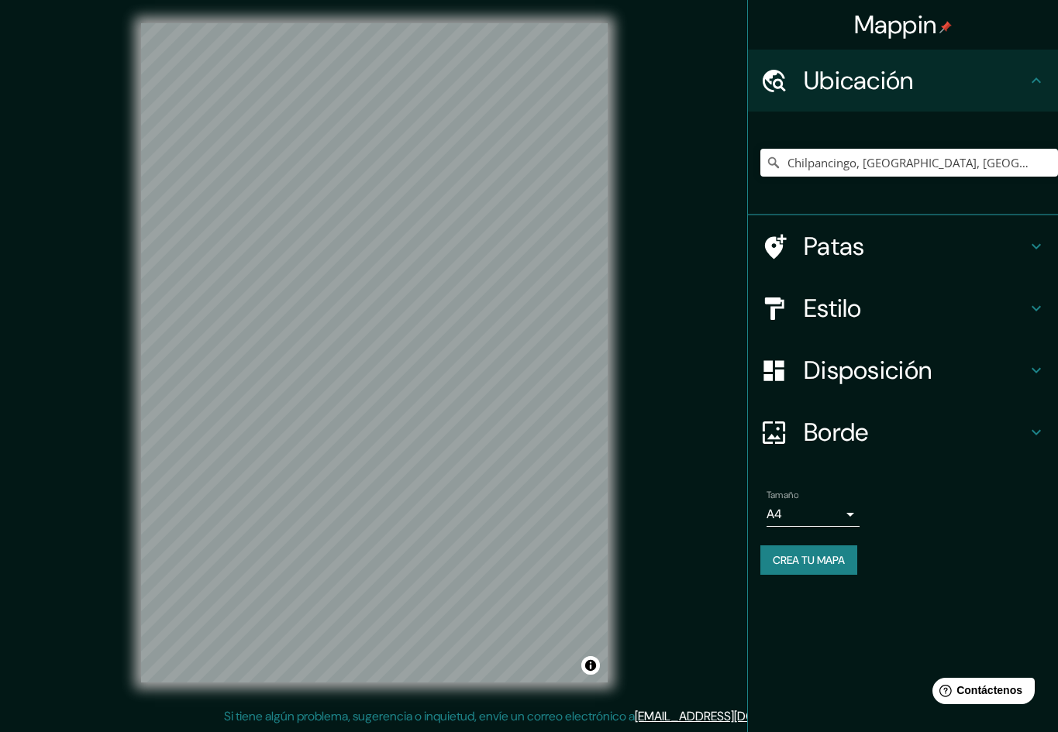
click at [842, 511] on body "Mappin Ubicación Chilpancingo, [GEOGRAPHIC_DATA], [GEOGRAPHIC_DATA] Patas Estil…" at bounding box center [529, 364] width 1058 height 732
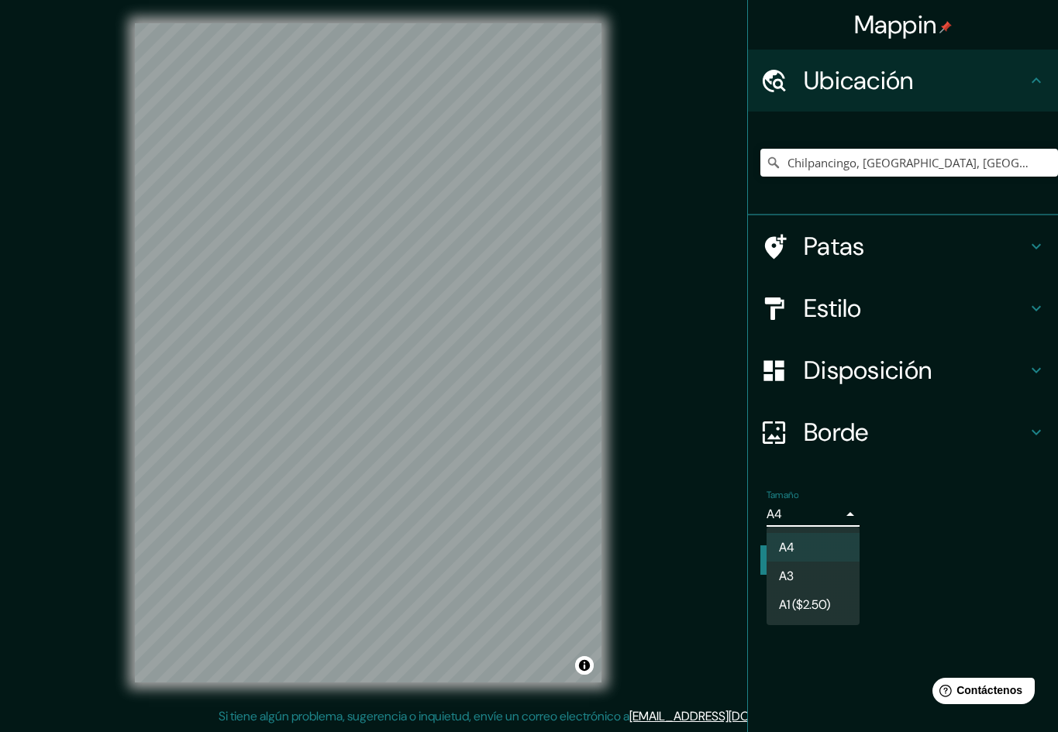
click at [813, 595] on font "A1 ($2.50)" at bounding box center [804, 604] width 51 height 19
click at [838, 508] on body "Mappin Ubicación Chilpancingo, [GEOGRAPHIC_DATA], [GEOGRAPHIC_DATA] Patas Estil…" at bounding box center [529, 364] width 1058 height 732
click at [786, 538] on font "A4" at bounding box center [787, 547] width 16 height 19
type input "single"
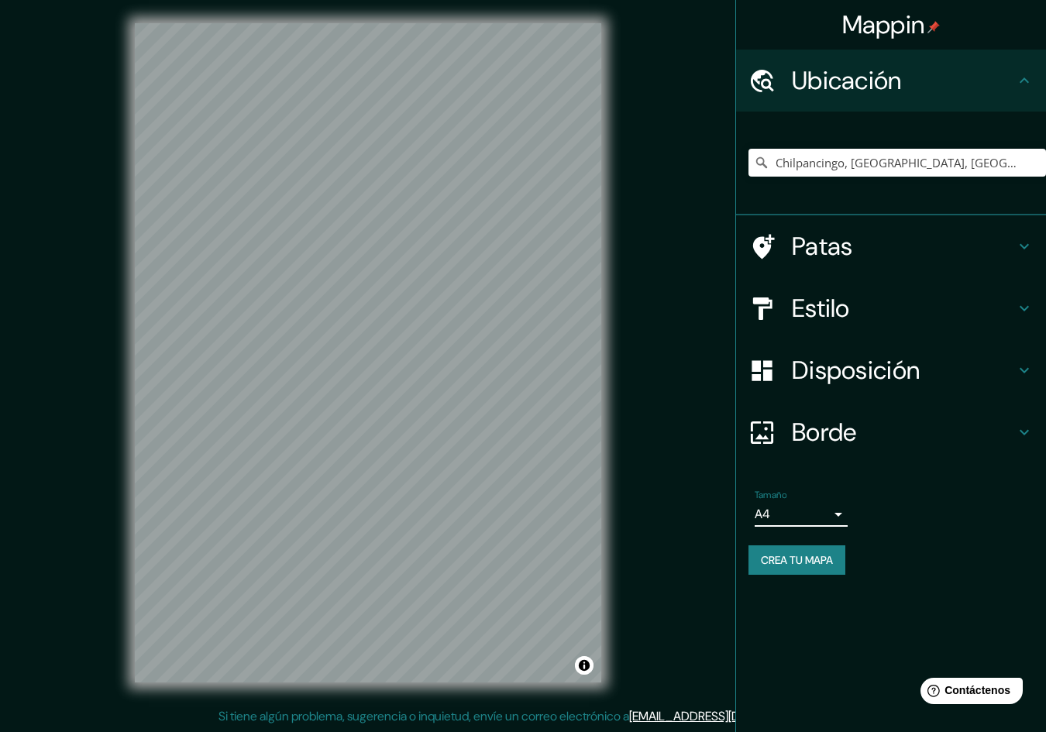
click at [1023, 246] on icon at bounding box center [1024, 246] width 19 height 19
